Goal: Find specific page/section: Find specific page/section

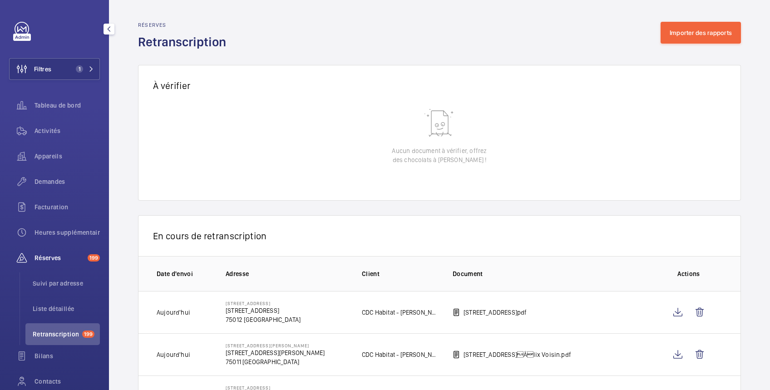
click at [53, 66] on button "Filtres 1" at bounding box center [54, 69] width 91 height 22
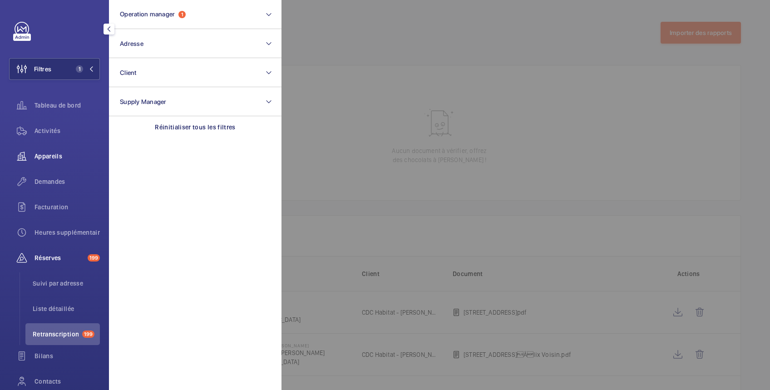
click at [48, 154] on span "Appareils" at bounding box center [66, 156] width 65 height 9
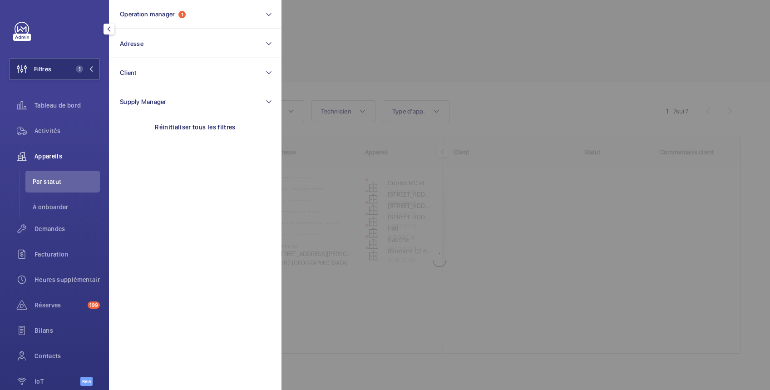
click at [356, 27] on div at bounding box center [666, 195] width 770 height 390
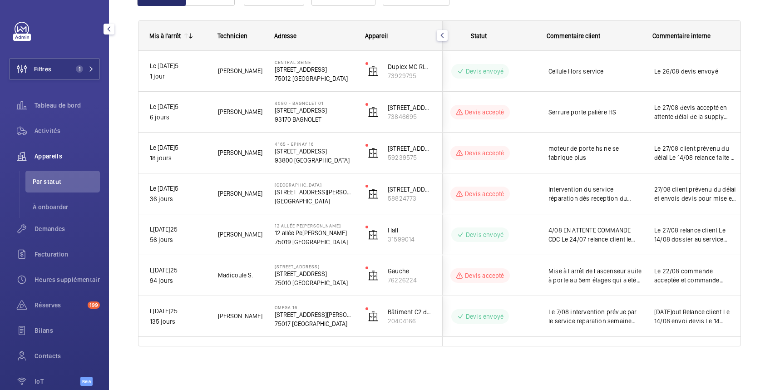
scroll to position [0, 129]
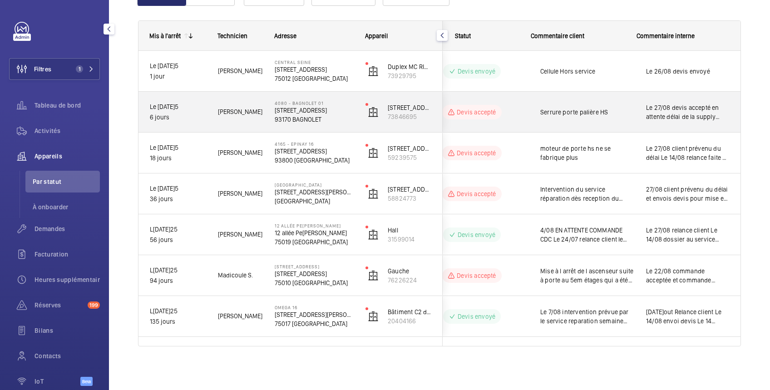
click at [679, 116] on span "Le 27/08 devis accepté en attente délai de la supply Urgent Le 22/08 envoi du d…" at bounding box center [687, 112] width 83 height 18
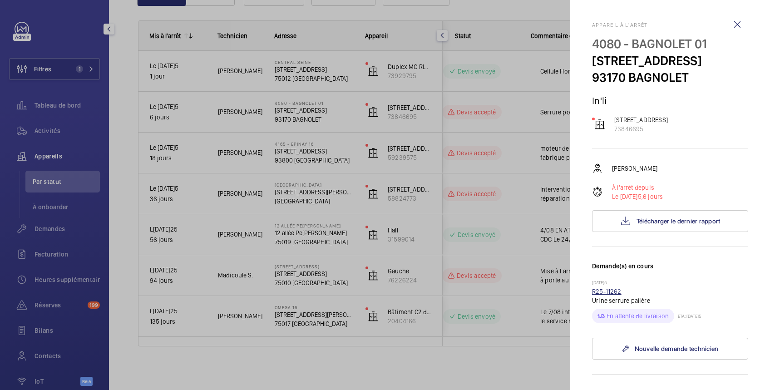
click at [617, 295] on link "R25-11262" at bounding box center [607, 291] width 30 height 7
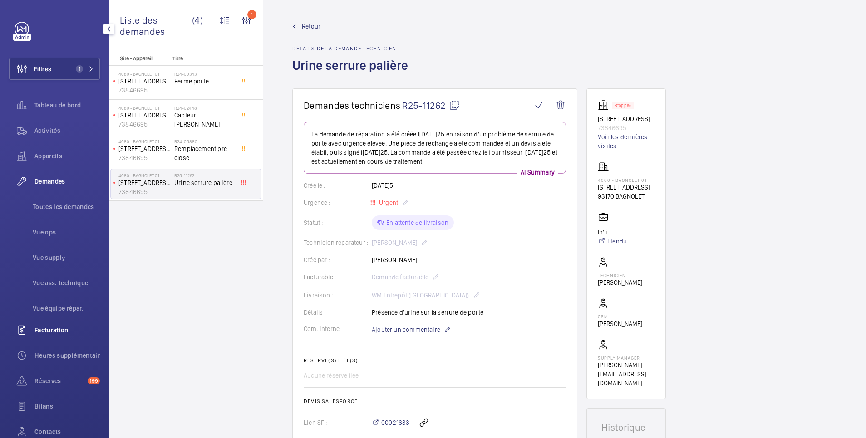
click at [41, 331] on span "Facturation" at bounding box center [66, 330] width 65 height 9
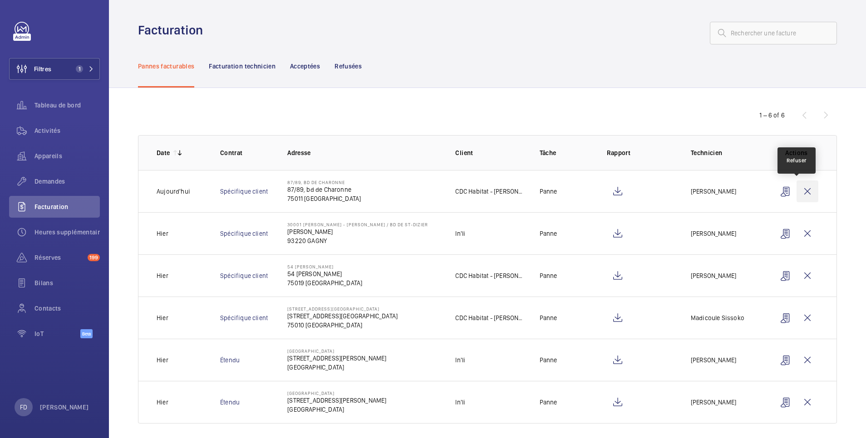
click at [769, 192] on wm-front-icon-button at bounding box center [808, 192] width 22 height 22
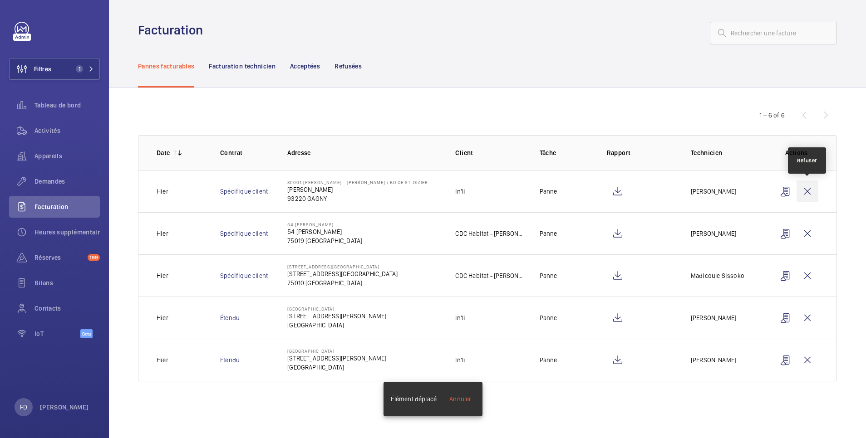
click at [769, 189] on wm-front-icon-button at bounding box center [808, 192] width 22 height 22
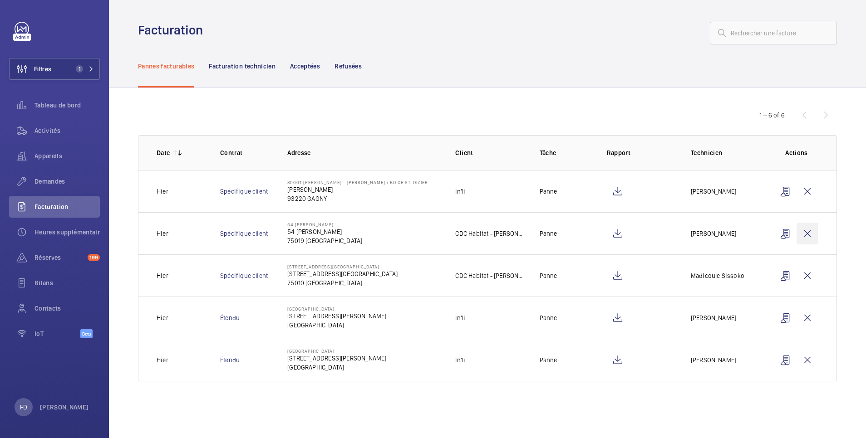
click at [769, 223] on wm-front-icon-button at bounding box center [808, 234] width 22 height 22
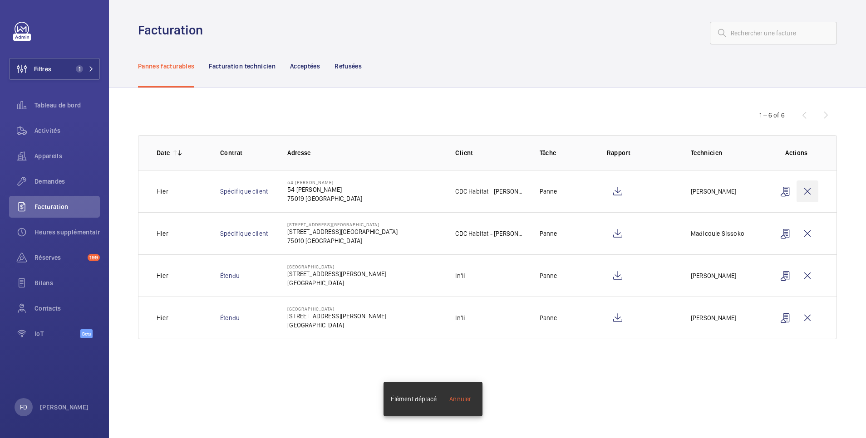
click at [769, 190] on wm-front-icon-button at bounding box center [808, 192] width 22 height 22
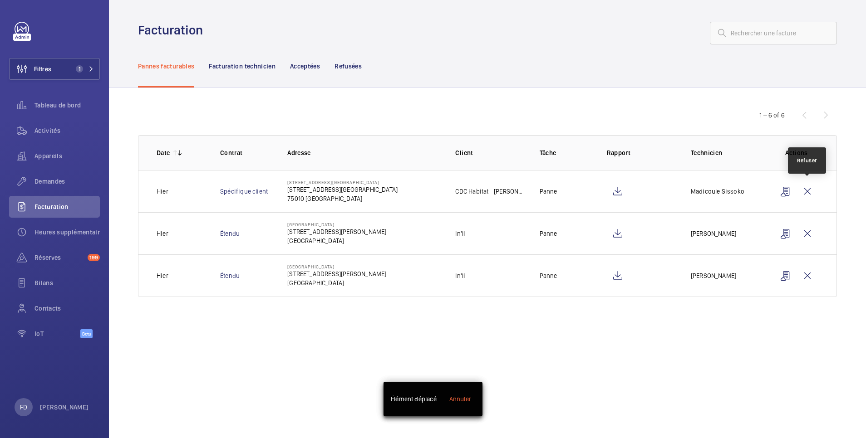
click at [769, 190] on wm-front-icon-button at bounding box center [808, 192] width 22 height 22
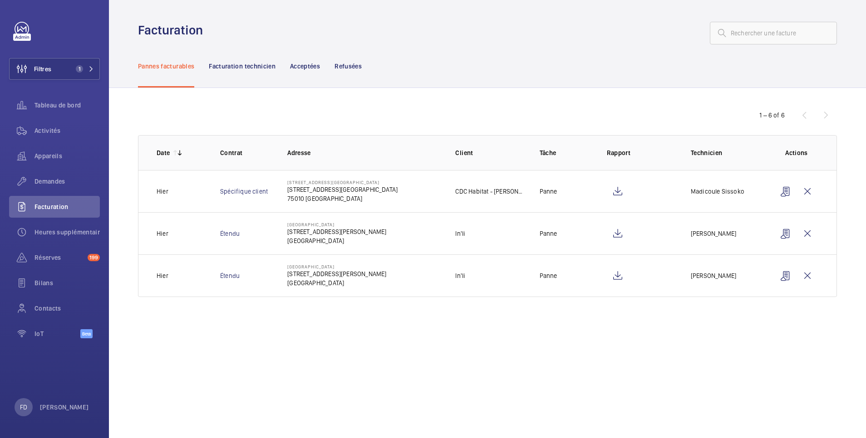
click at [769, 223] on wm-front-icon-button at bounding box center [808, 234] width 22 height 22
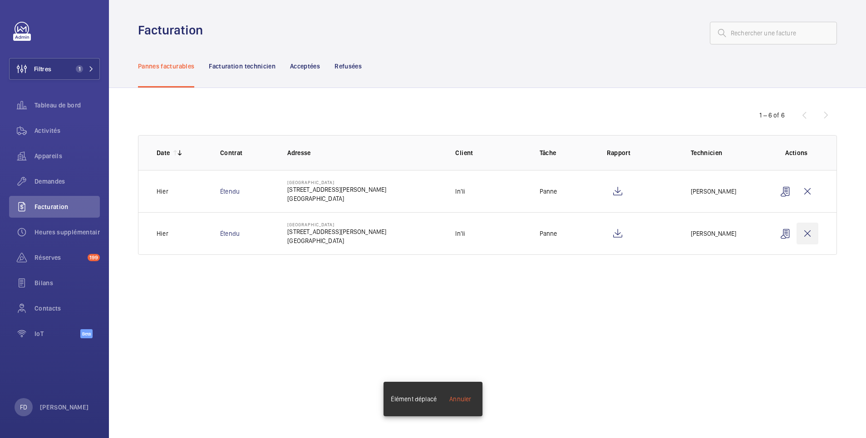
click at [769, 223] on wm-front-icon-button at bounding box center [808, 234] width 22 height 22
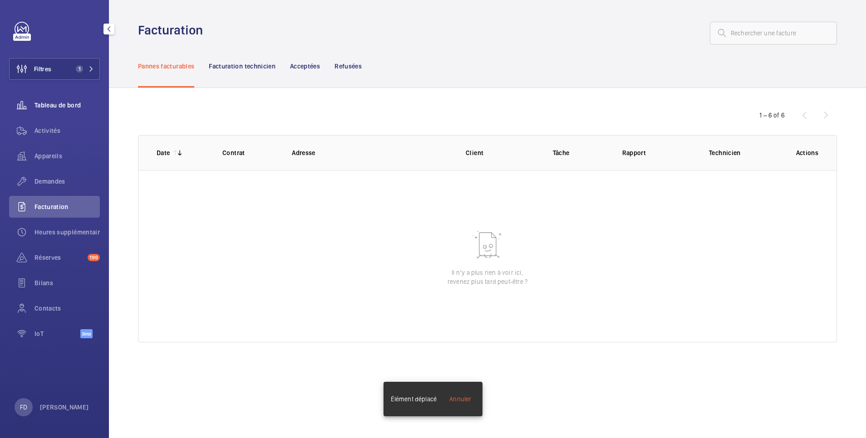
click at [79, 102] on span "Tableau de bord" at bounding box center [66, 105] width 65 height 9
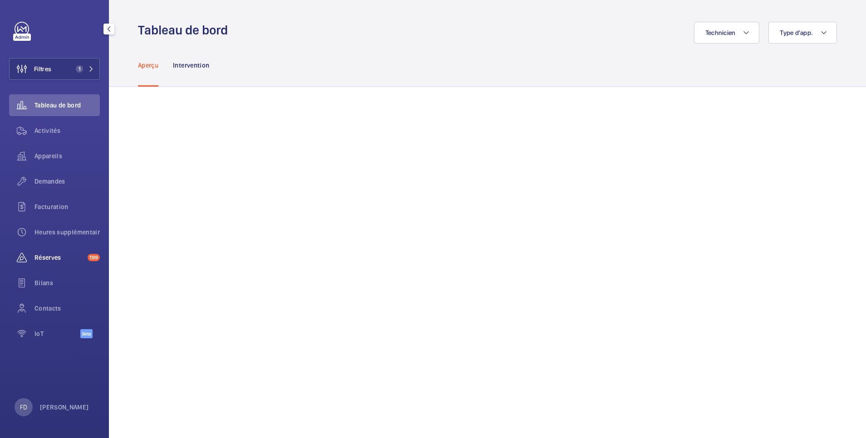
click at [50, 258] on span "Réserves" at bounding box center [58, 257] width 49 height 9
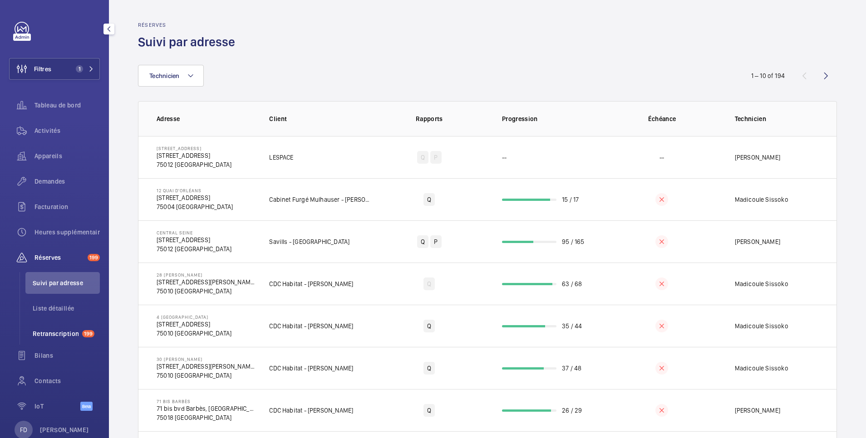
click at [54, 333] on span "Retranscription" at bounding box center [56, 334] width 46 height 9
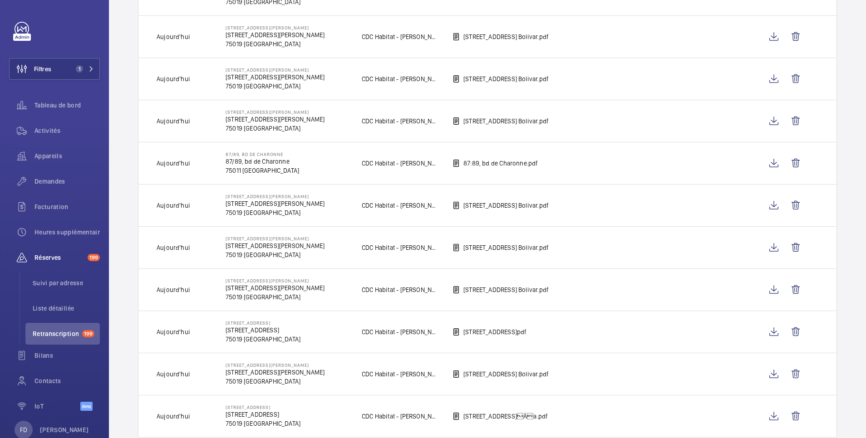
scroll to position [178, 0]
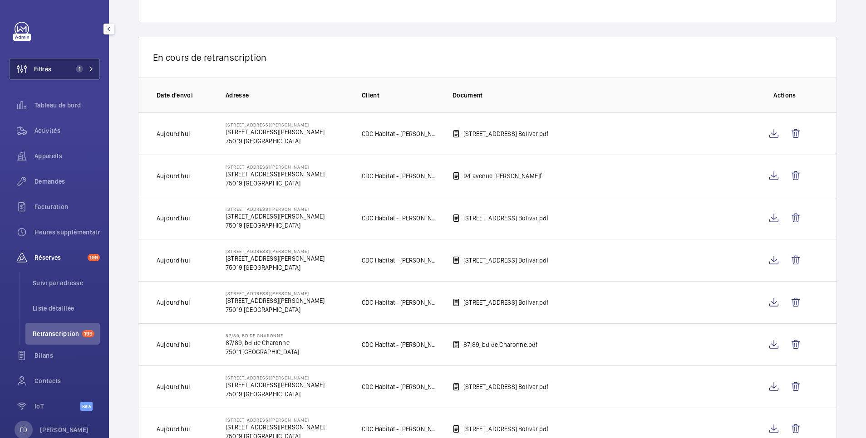
click at [58, 68] on button "Filtres 1" at bounding box center [54, 69] width 91 height 22
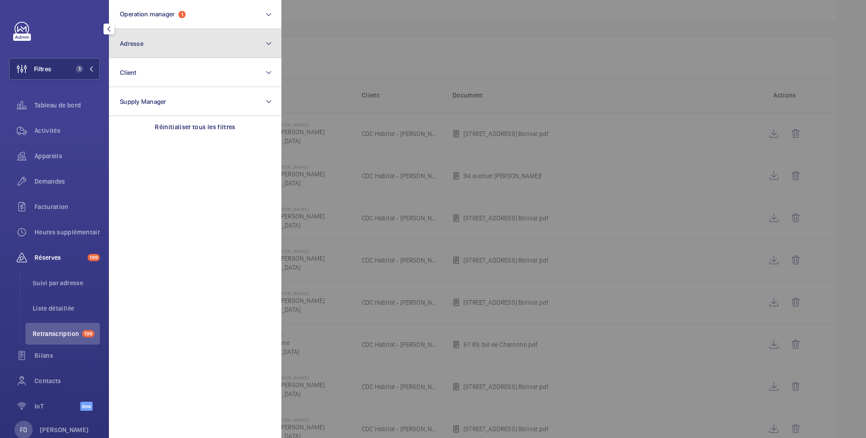
click at [144, 45] on button "Adresse" at bounding box center [195, 43] width 172 height 29
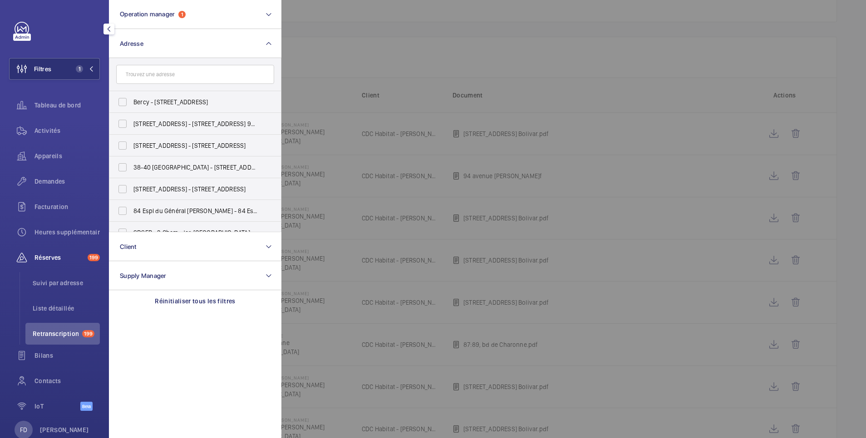
click at [146, 74] on input "text" at bounding box center [195, 74] width 158 height 19
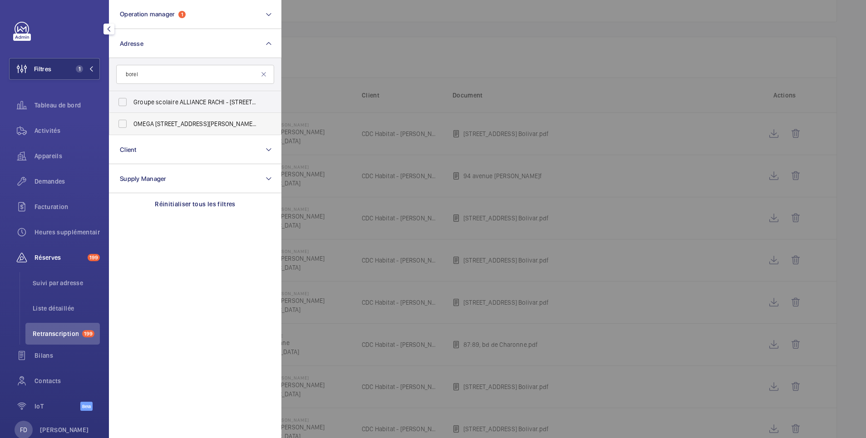
type input "borel"
click at [124, 128] on label "OMEGA [STREET_ADDRESS][PERSON_NAME]" at bounding box center [188, 124] width 158 height 22
click at [124, 128] on input "OMEGA [STREET_ADDRESS][PERSON_NAME]" at bounding box center [122, 124] width 18 height 18
checkbox input "true"
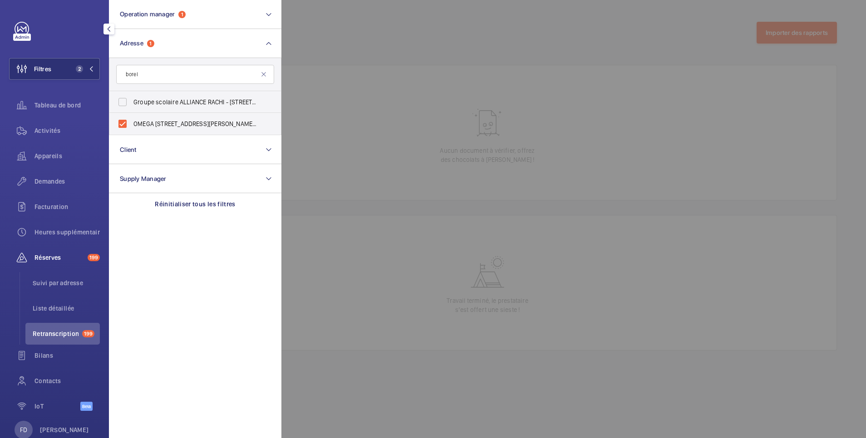
click at [362, 34] on div at bounding box center [714, 219] width 866 height 438
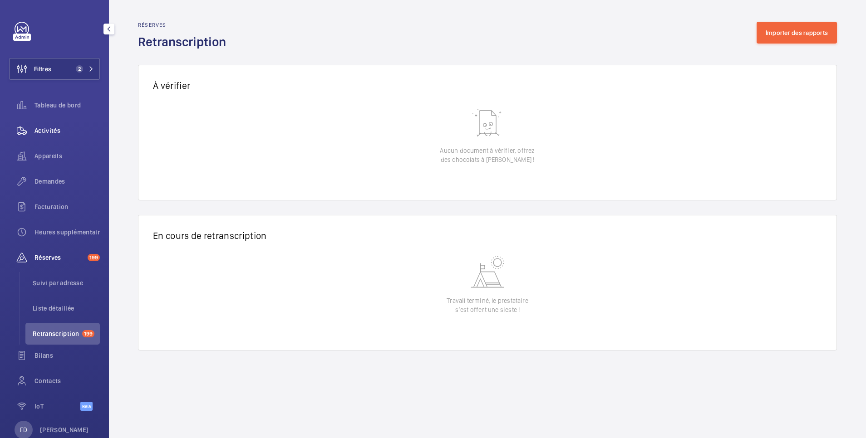
click at [53, 130] on span "Activités" at bounding box center [66, 130] width 65 height 9
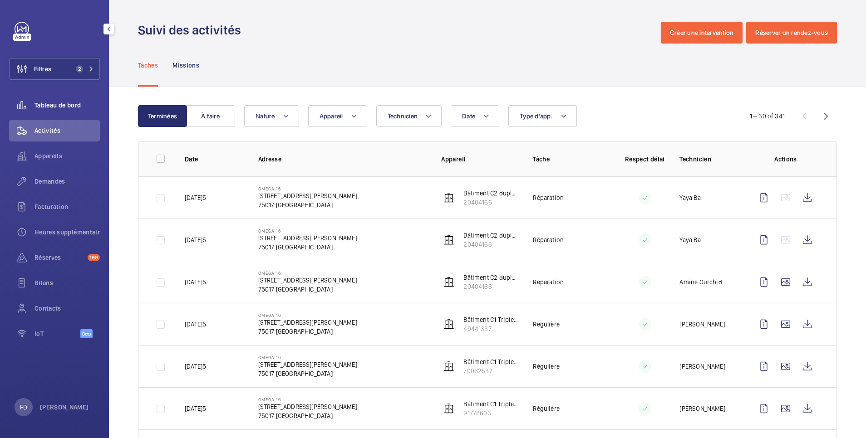
click at [62, 103] on span "Tableau de bord" at bounding box center [66, 105] width 65 height 9
